Goal: Check status: Check status

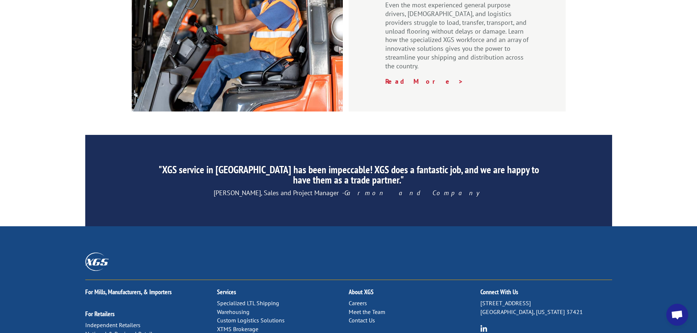
scroll to position [1115, 0]
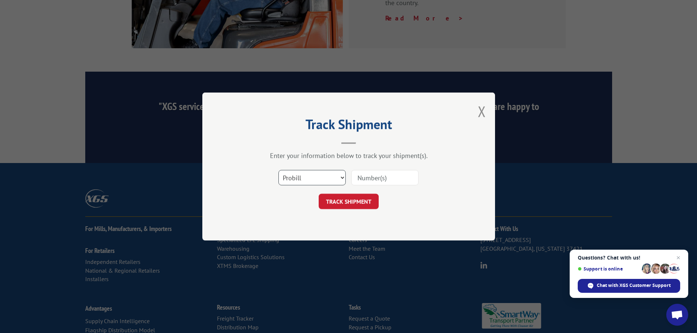
click at [308, 175] on select "Select category... Probill BOL PO" at bounding box center [311, 177] width 67 height 15
select select "po"
click at [278, 170] on select "Select category... Probill BOL PO" at bounding box center [311, 177] width 67 height 15
click at [391, 176] on input at bounding box center [384, 177] width 67 height 15
type input "13528897"
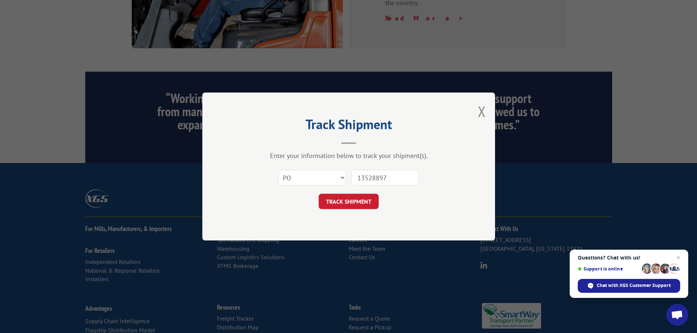
click button "TRACK SHIPMENT" at bounding box center [349, 201] width 60 height 15
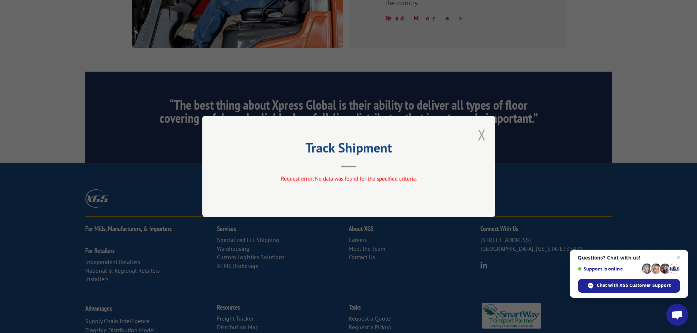
click at [481, 135] on button "Close modal" at bounding box center [482, 134] width 8 height 19
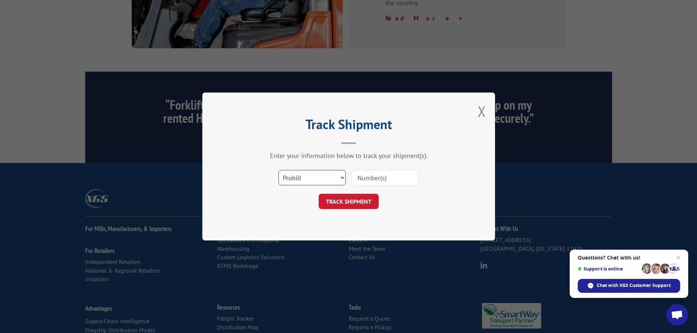
click at [333, 178] on select "Select category... Probill BOL PO" at bounding box center [311, 177] width 67 height 15
select select "po"
click at [278, 170] on select "Select category... Probill BOL PO" at bounding box center [311, 177] width 67 height 15
click at [389, 180] on input at bounding box center [384, 177] width 67 height 15
type input "13410972"
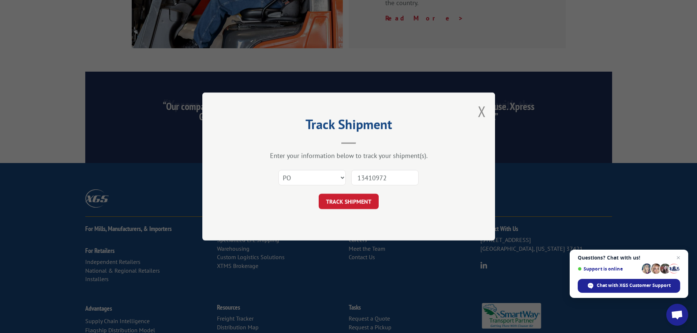
click button "TRACK SHIPMENT" at bounding box center [349, 201] width 60 height 15
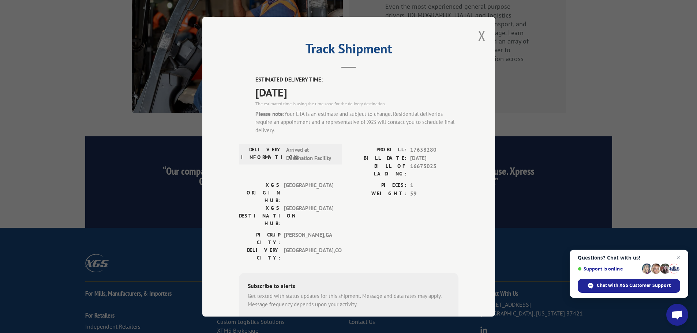
scroll to position [1041, 0]
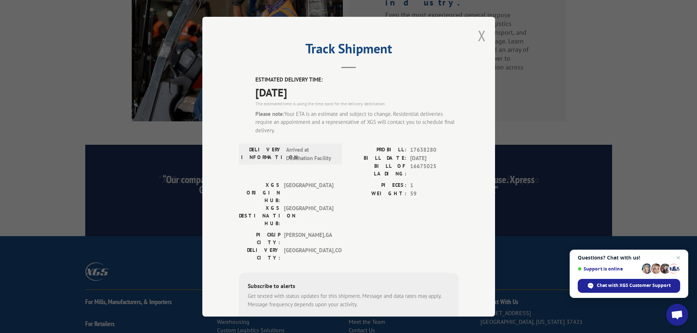
click at [479, 37] on button "Close modal" at bounding box center [482, 35] width 8 height 19
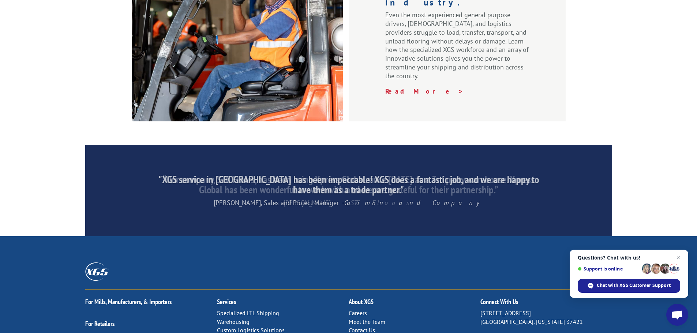
scroll to position [1115, 0]
